Goal: Transaction & Acquisition: Purchase product/service

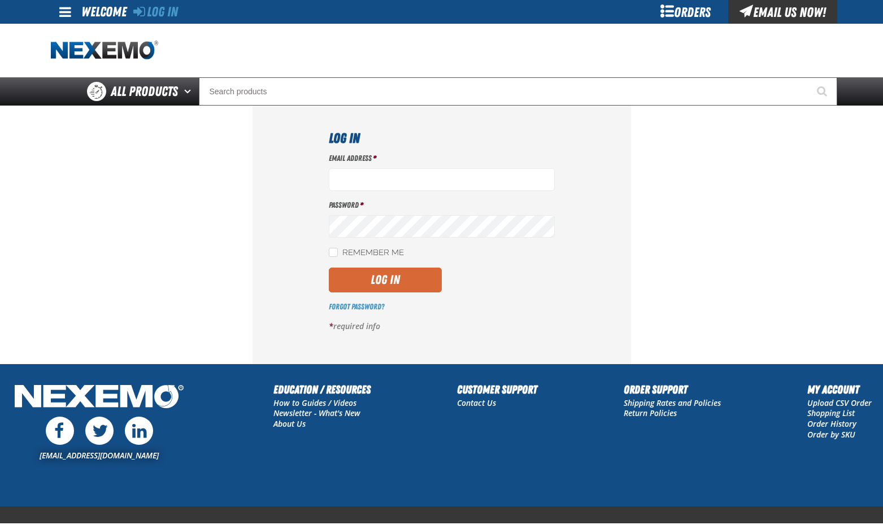
type input "bchoate@vtaig.com"
click at [385, 280] on button "Log In" at bounding box center [385, 280] width 113 height 25
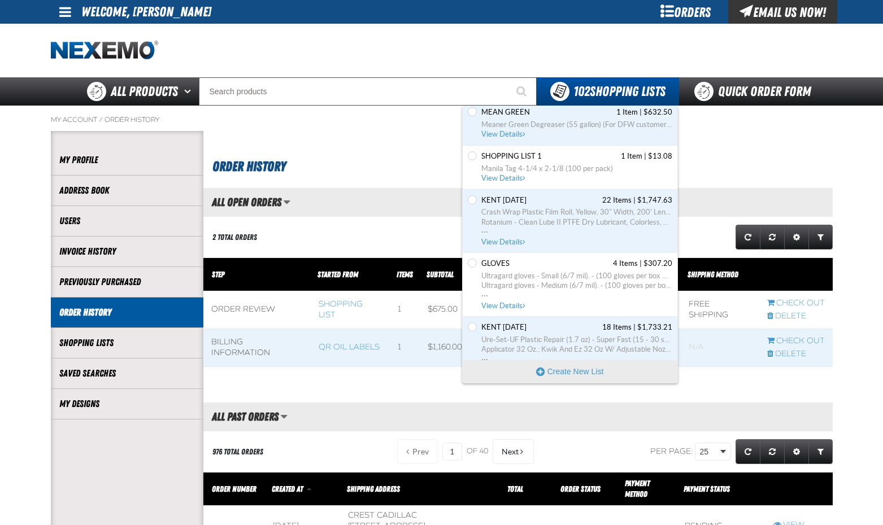
scroll to position [4856, 0]
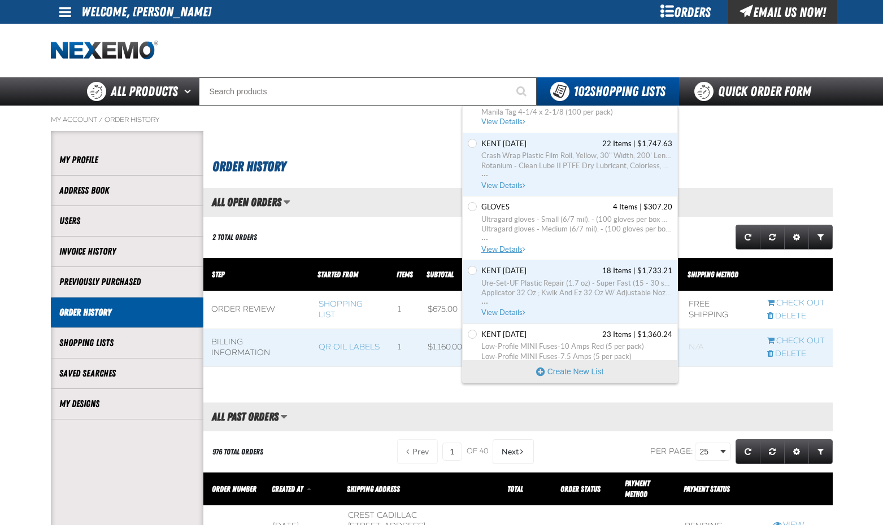
click at [508, 249] on span "View Details" at bounding box center [504, 249] width 46 height 8
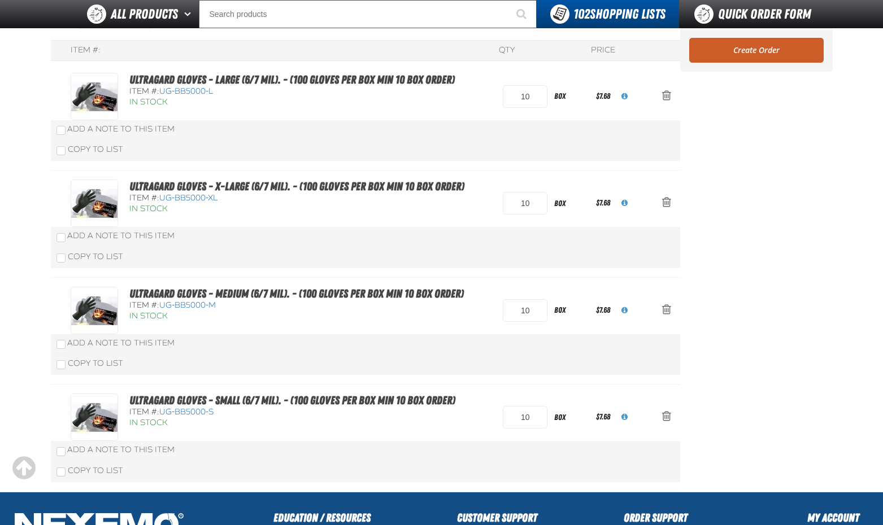
scroll to position [113, 0]
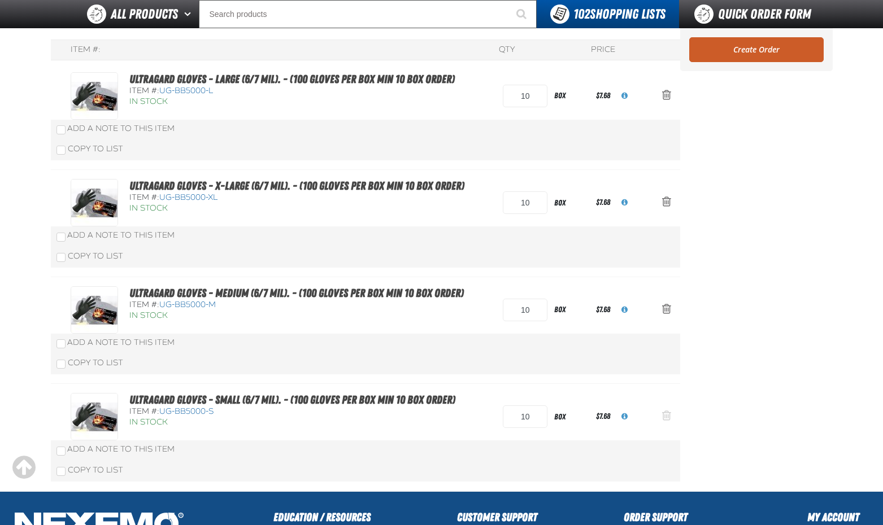
click at [665, 412] on span "Action Remove Ultragard gloves - Small (6/7 mil). - (100 gloves per box MIN 10 …" at bounding box center [666, 415] width 9 height 11
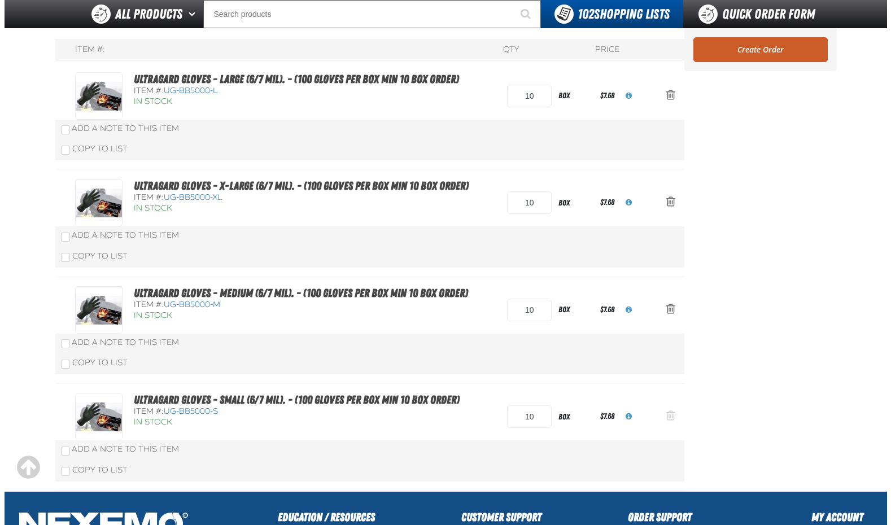
scroll to position [0, 0]
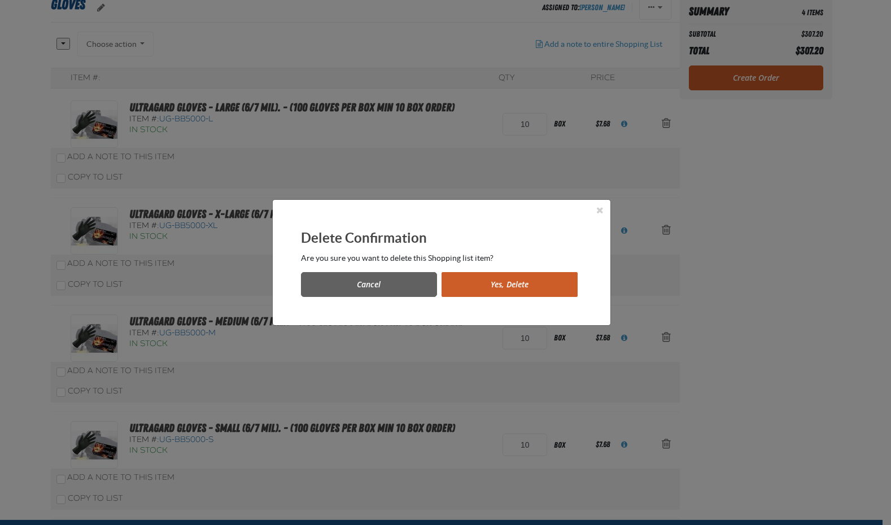
click at [483, 285] on button "Yes, Delete" at bounding box center [510, 284] width 136 height 25
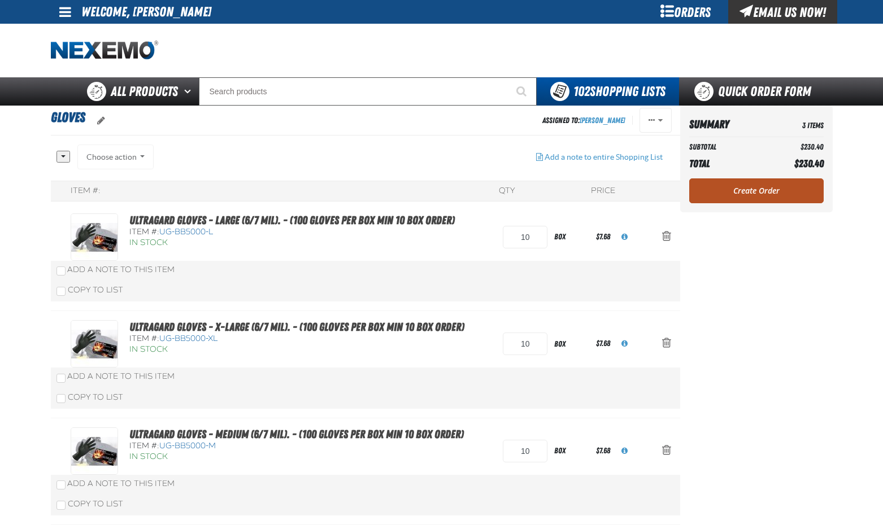
click at [744, 191] on link "Create Order" at bounding box center [756, 190] width 134 height 25
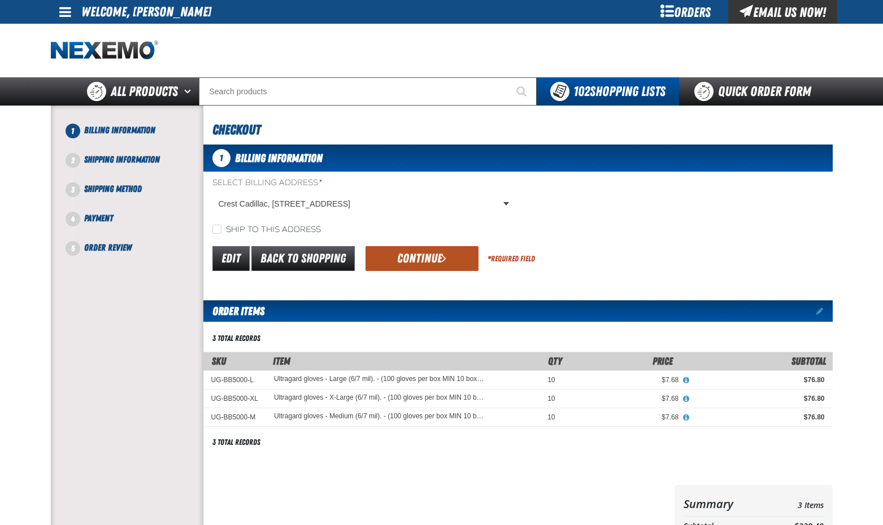
click at [439, 258] on button "Continue" at bounding box center [421, 258] width 113 height 25
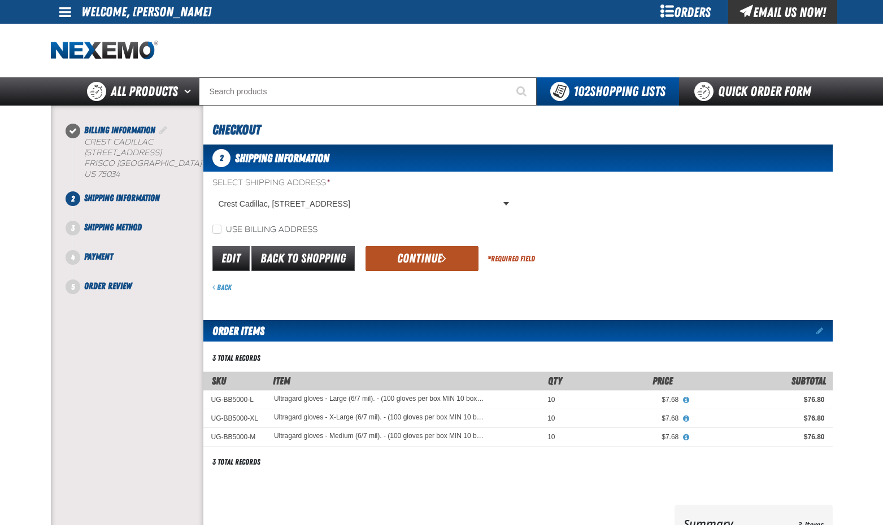
click at [421, 267] on button "Continue" at bounding box center [421, 258] width 113 height 25
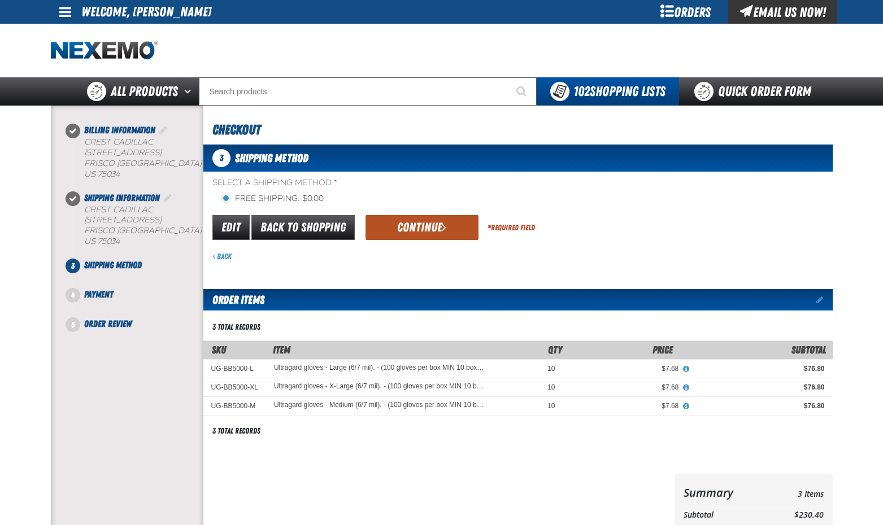
click at [419, 232] on button "Continue" at bounding box center [421, 227] width 113 height 25
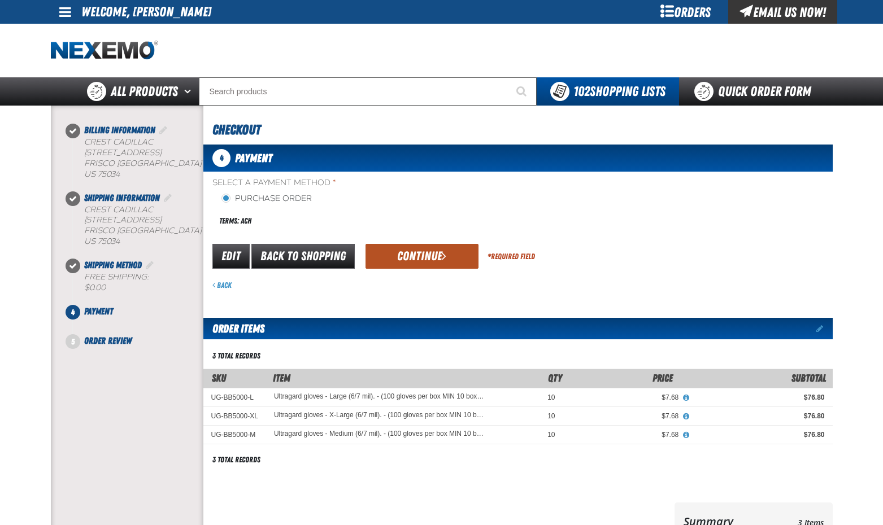
click at [430, 252] on button "Continue" at bounding box center [421, 256] width 113 height 25
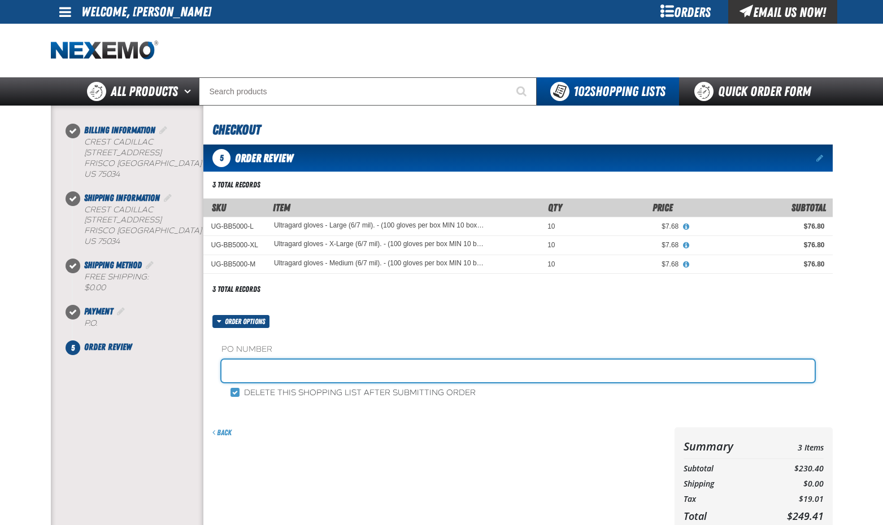
paste input "884361"
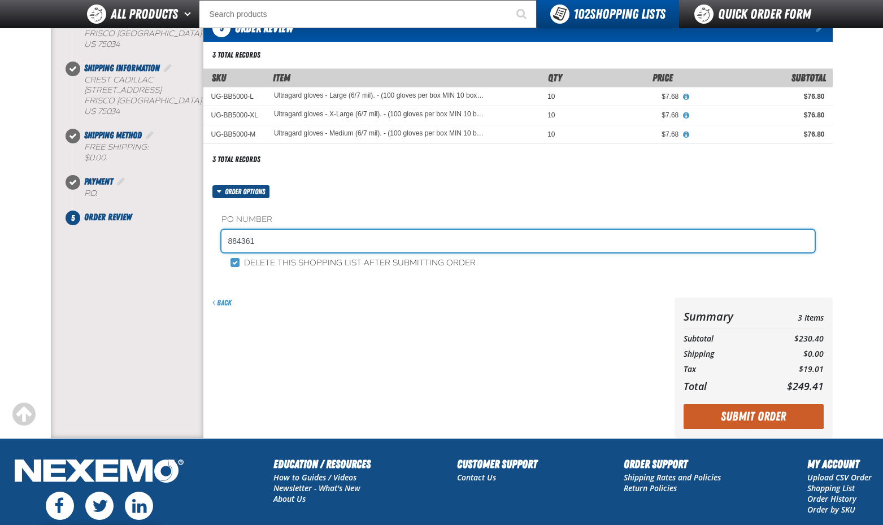
scroll to position [113, 0]
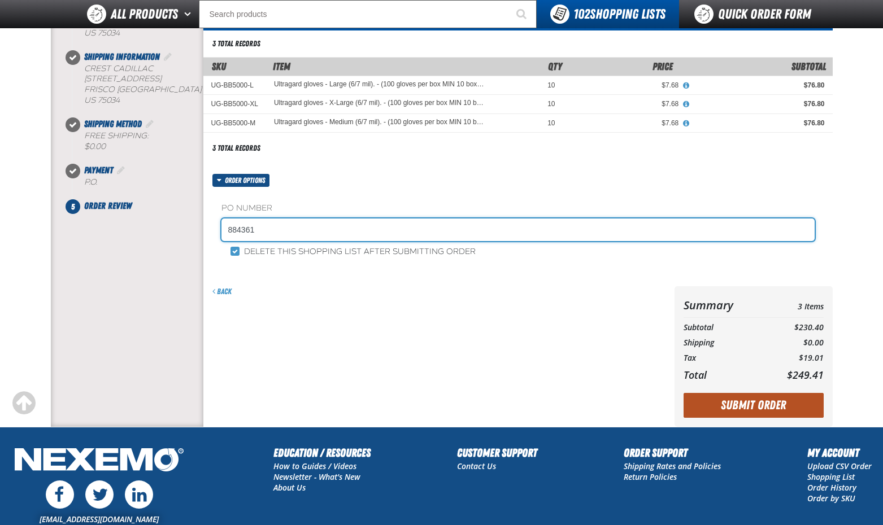
type input "884361"
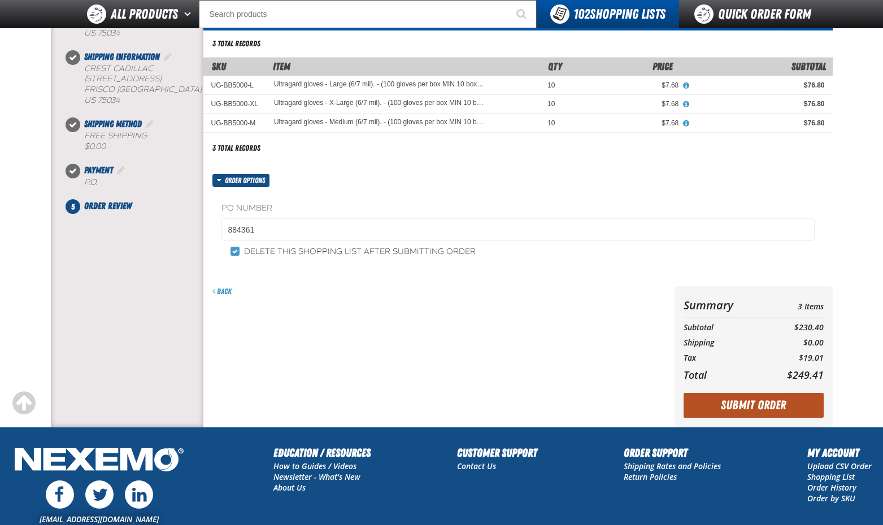
click at [735, 408] on button "Submit Order" at bounding box center [753, 405] width 140 height 25
